Goal: Contribute content

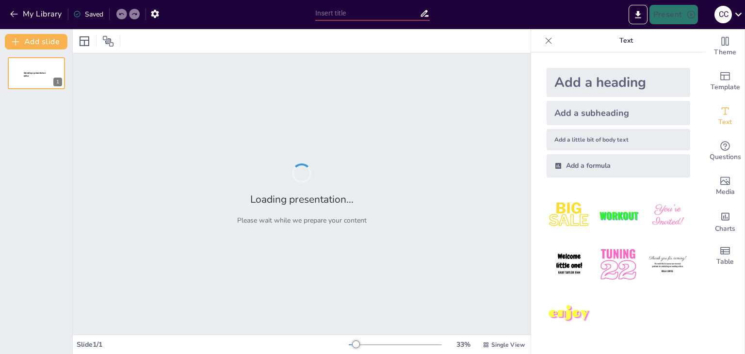
type input "Redes Sociales en la Era de la Web 2.0 y 3.0: participación, innovación y futuro"
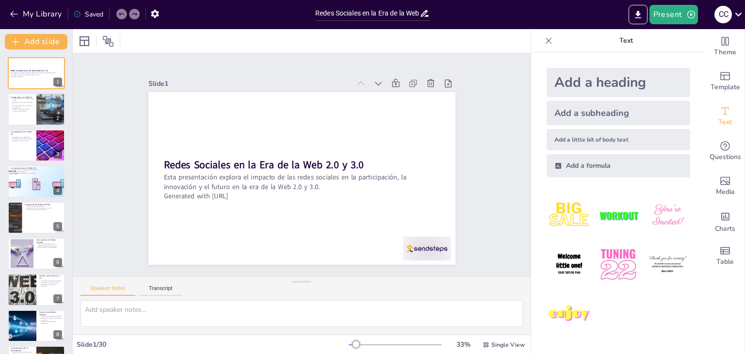
checkbox input "true"
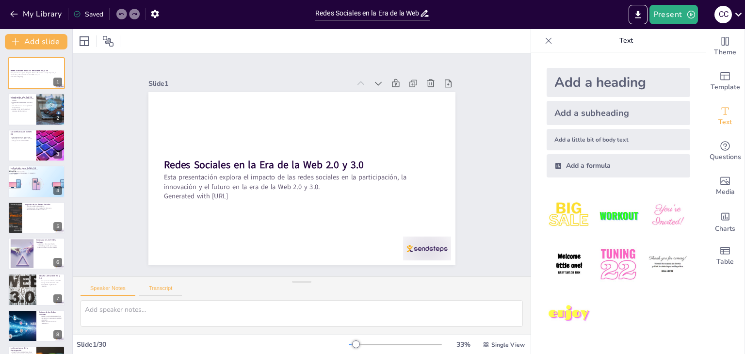
checkbox input "true"
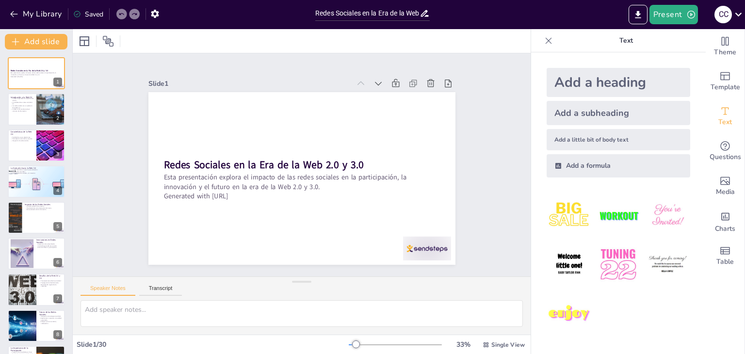
checkbox input "true"
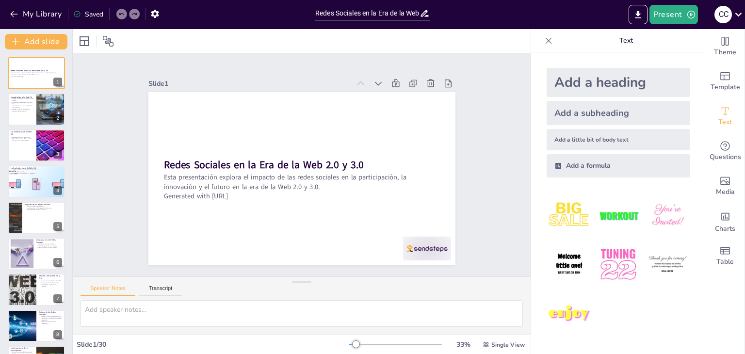
checkbox input "true"
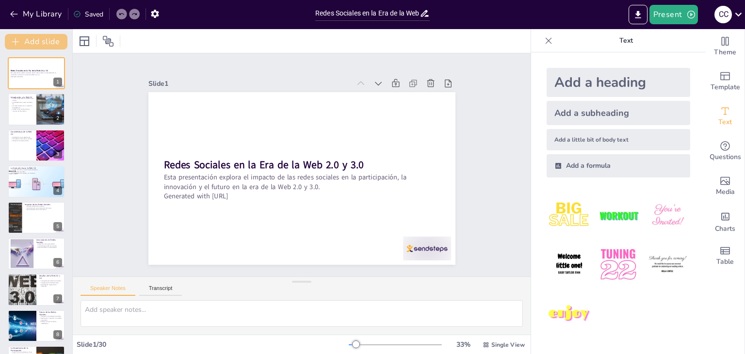
checkbox input "true"
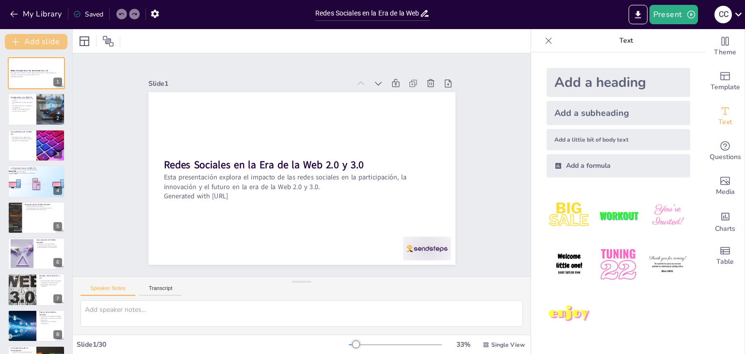
checkbox input "true"
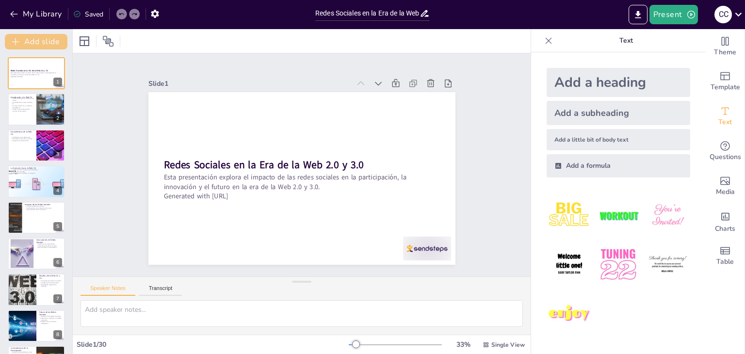
checkbox input "true"
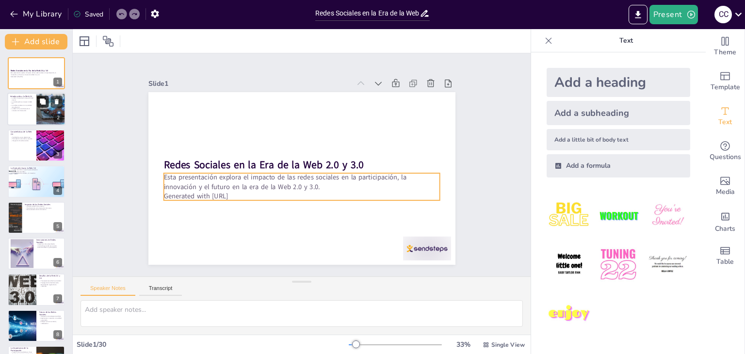
checkbox input "true"
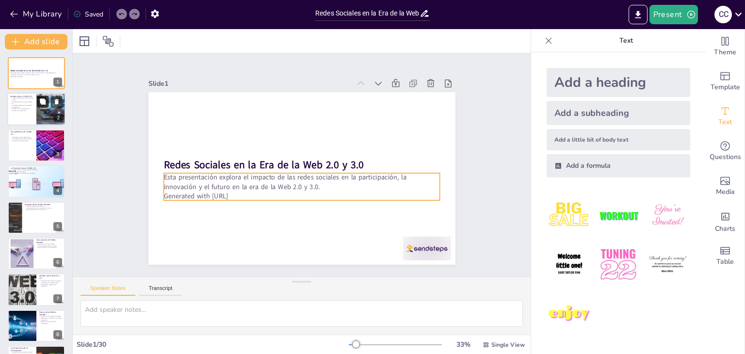
checkbox input "true"
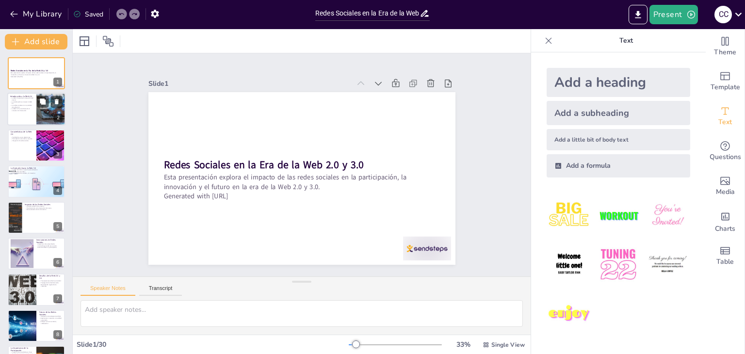
checkbox input "true"
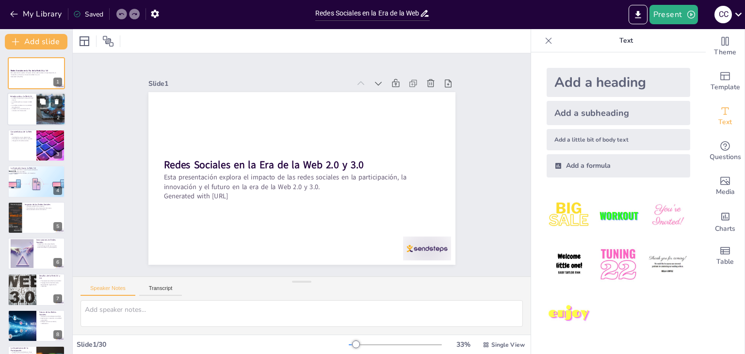
click at [48, 119] on div at bounding box center [51, 109] width 45 height 33
type textarea "Lo ipsumdolors ame consect ad elitseddoei te in Utl 2.8, et dol magnaaliqu e ad…"
checkbox input "true"
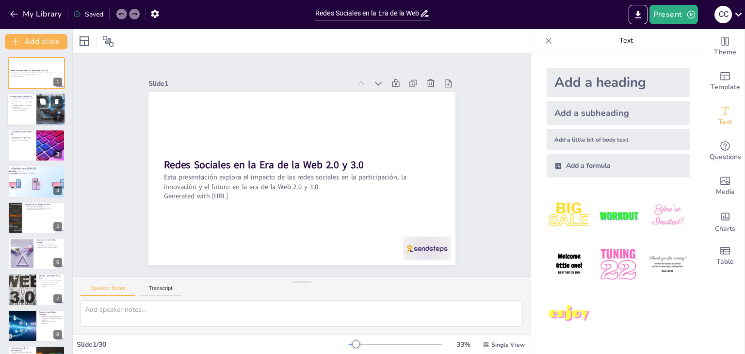
checkbox input "true"
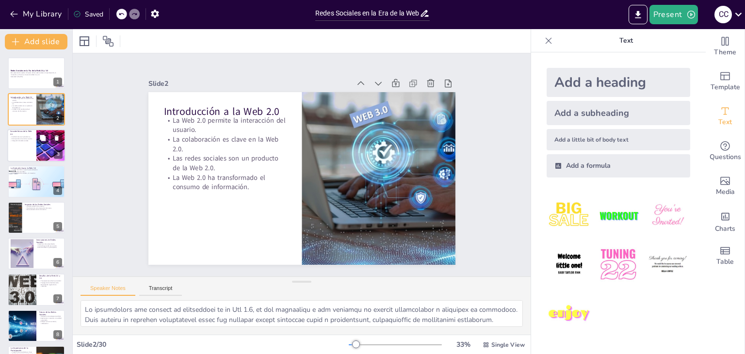
checkbox input "true"
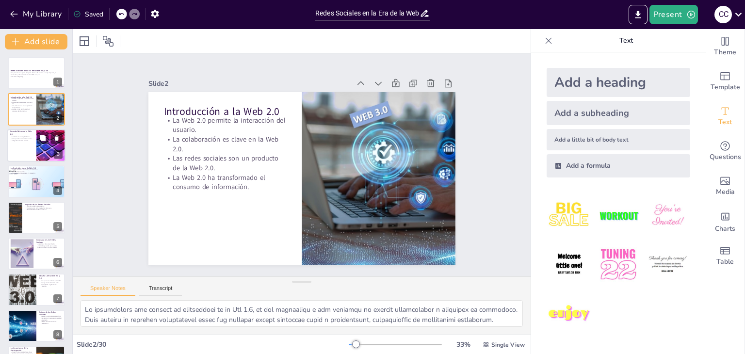
checkbox input "true"
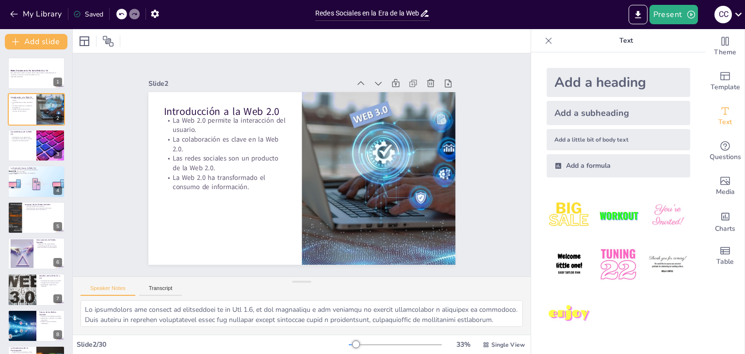
checkbox input "true"
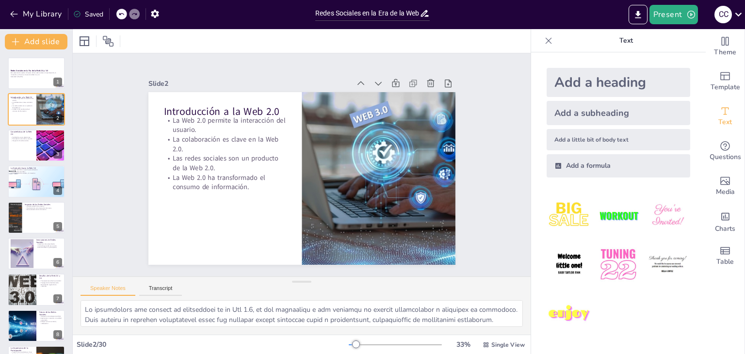
checkbox input "true"
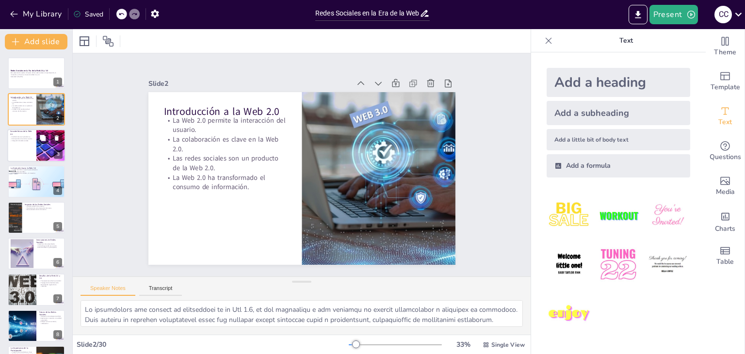
checkbox input "true"
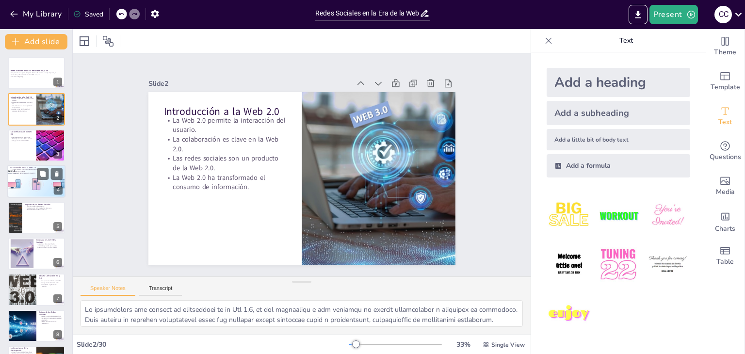
checkbox input "true"
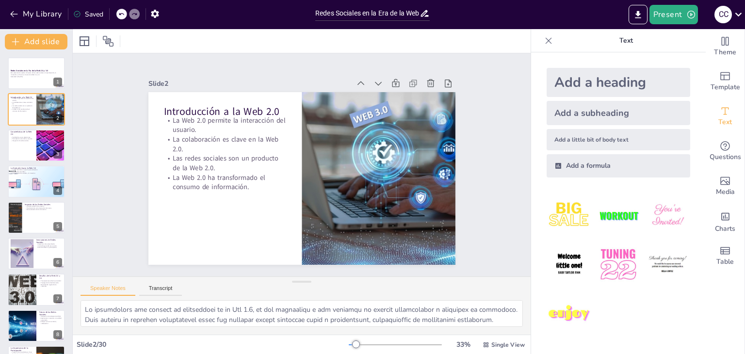
checkbox input "true"
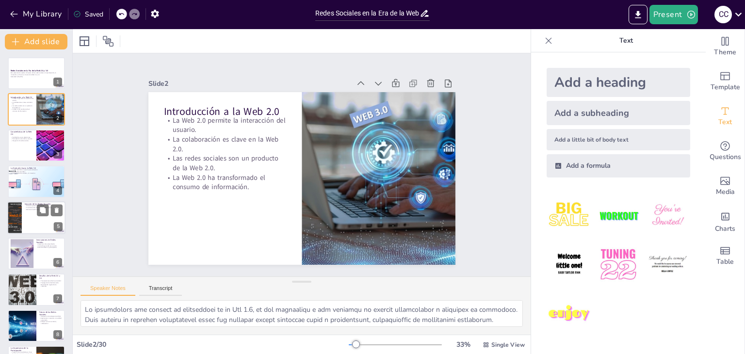
checkbox input "true"
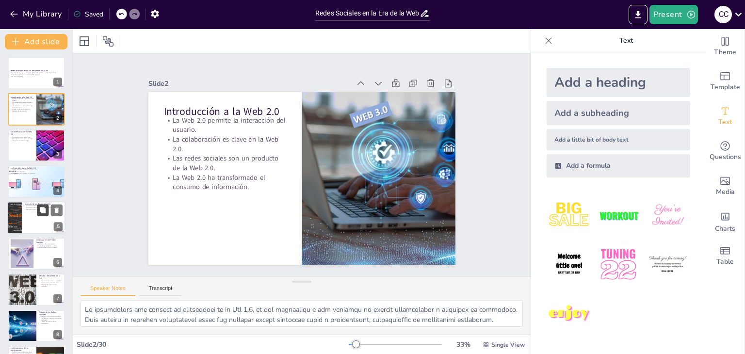
checkbox input "true"
click at [47, 210] on button at bounding box center [43, 210] width 12 height 12
type textarea "La conexión global que ofrecen las redes sociales ha permitido que personas de …"
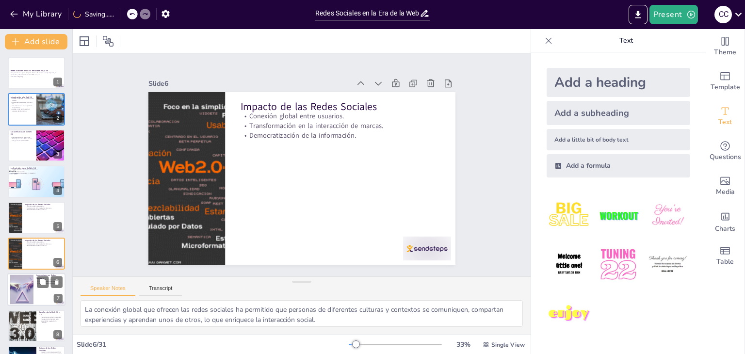
checkbox input "true"
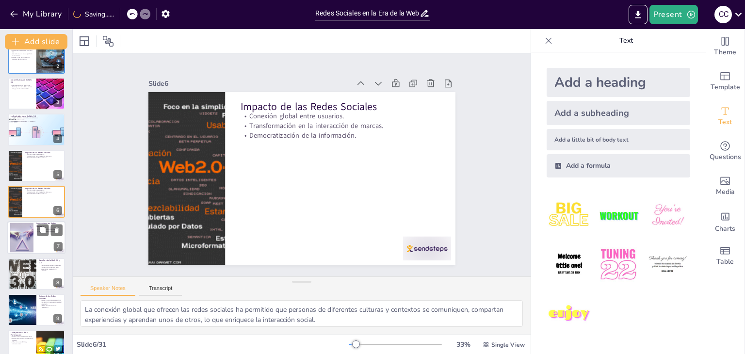
click at [38, 249] on div at bounding box center [36, 238] width 58 height 33
type textarea "Los algoritmos de recomendación son fundamentales para personalizar la experien…"
checkbox input "true"
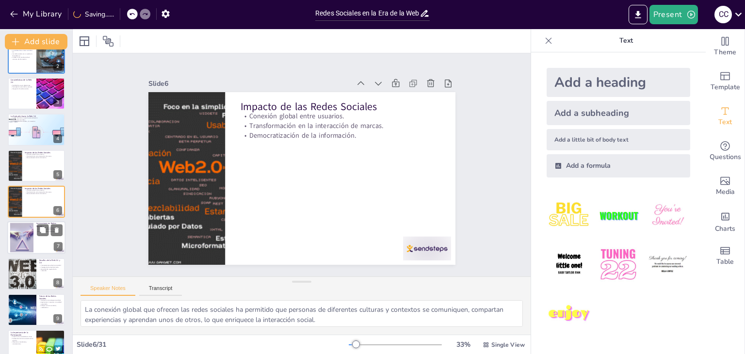
checkbox input "true"
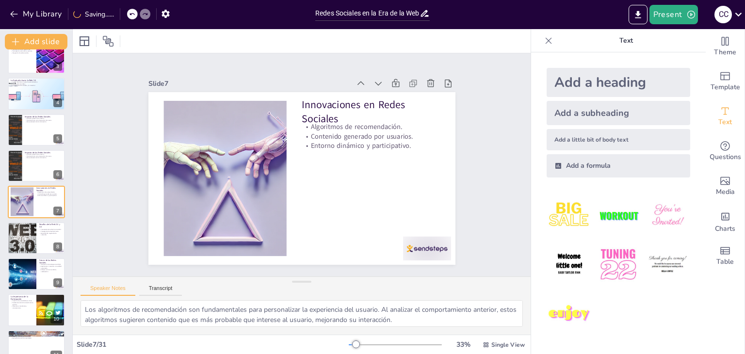
checkbox input "true"
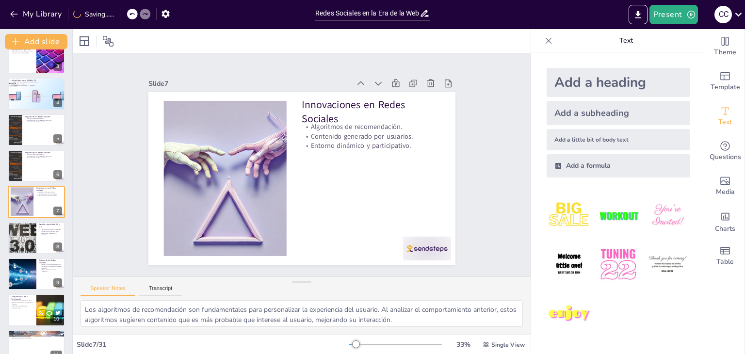
checkbox input "true"
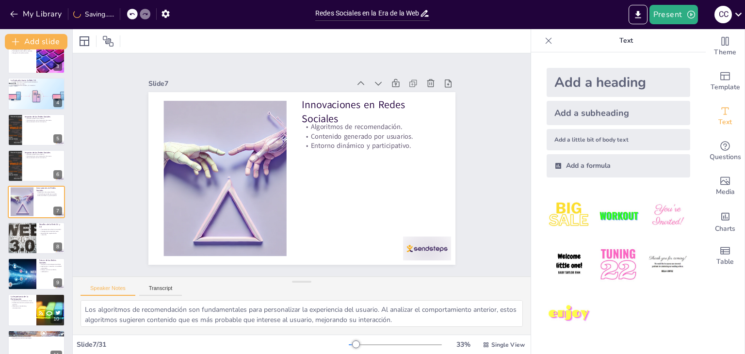
checkbox input "true"
